Goal: Browse casually

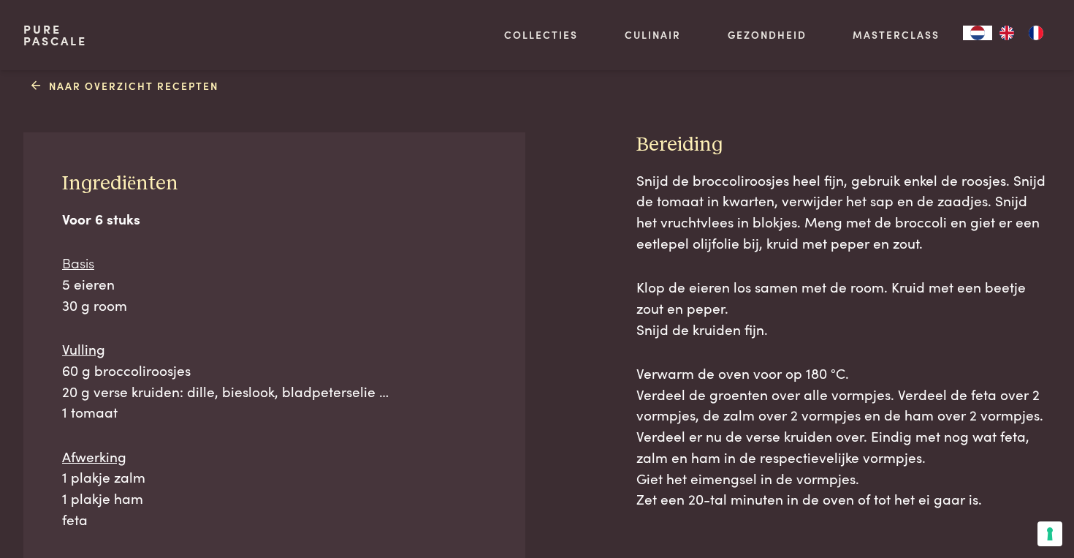
scroll to position [686, 0]
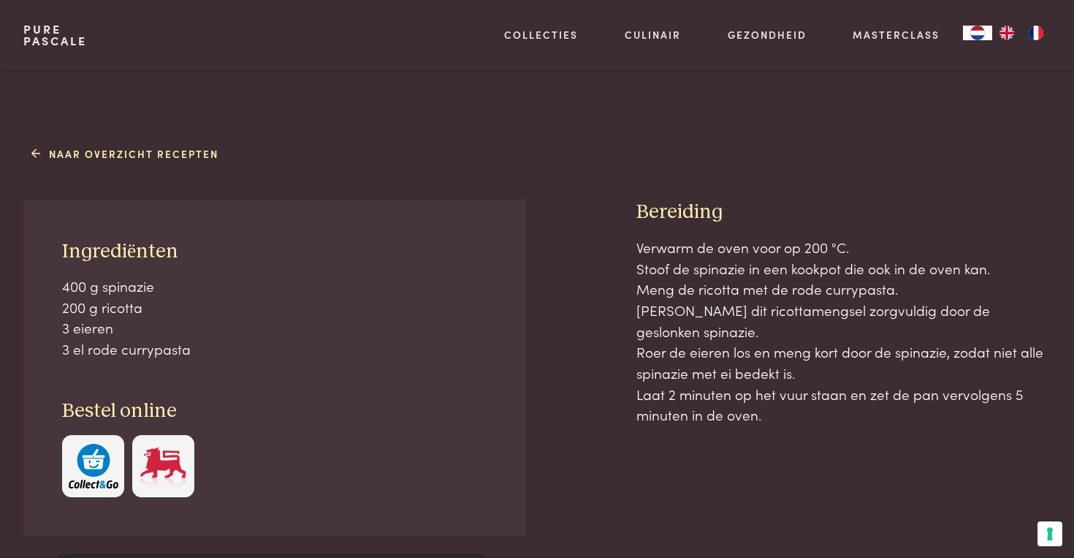
scroll to position [561, 0]
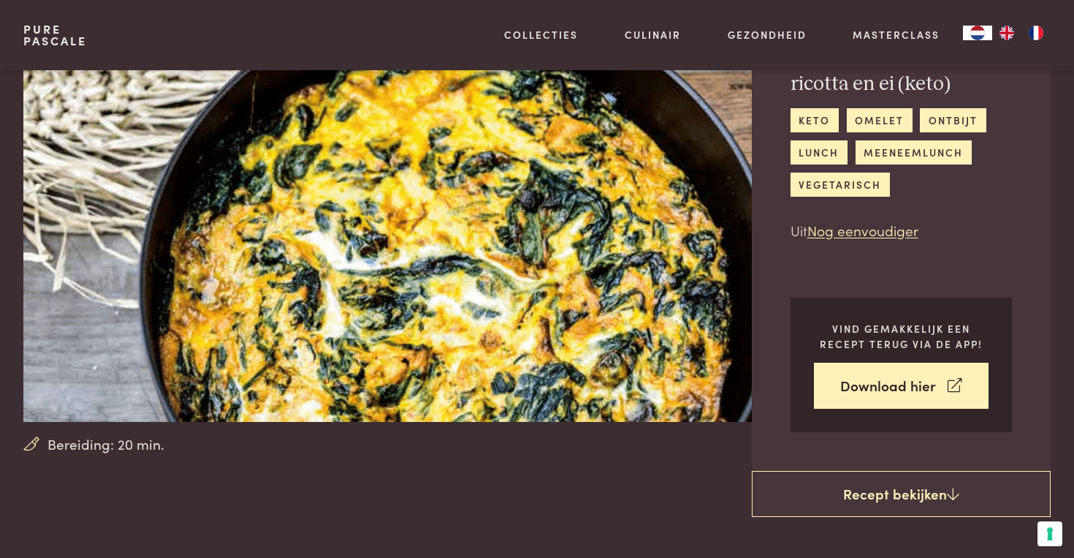
scroll to position [107, 0]
